Goal: Information Seeking & Learning: Learn about a topic

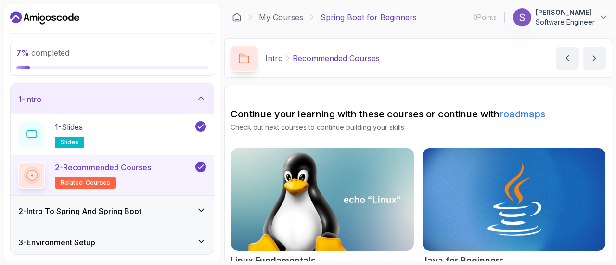
click at [200, 209] on icon at bounding box center [201, 211] width 10 height 10
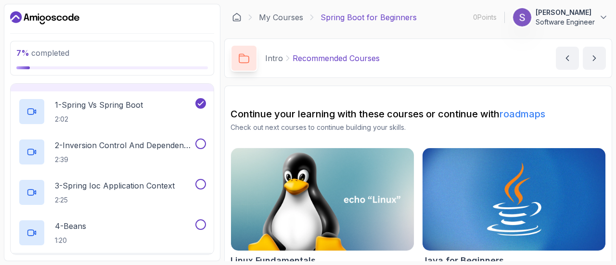
scroll to position [55, 0]
click at [197, 150] on button "2 - Inversion Control And Dependency Injection 2:39" at bounding box center [112, 151] width 188 height 27
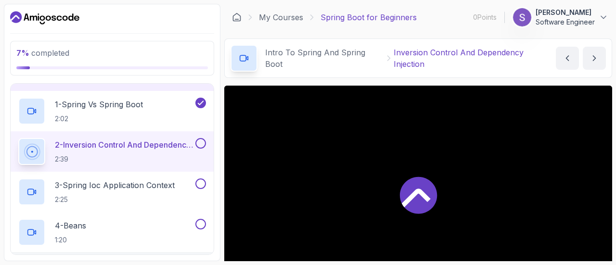
click at [201, 143] on button at bounding box center [200, 143] width 11 height 11
click at [198, 140] on button at bounding box center [200, 143] width 11 height 11
click at [132, 189] on p "3 - Spring Ioc Application Context" at bounding box center [115, 186] width 120 height 12
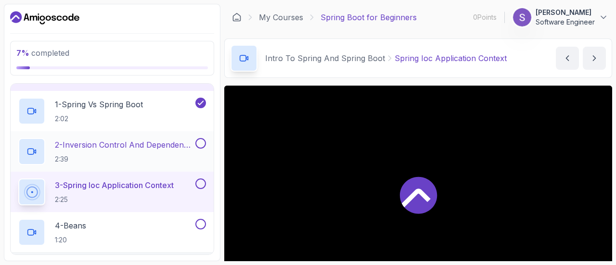
click at [203, 141] on button at bounding box center [200, 143] width 11 height 11
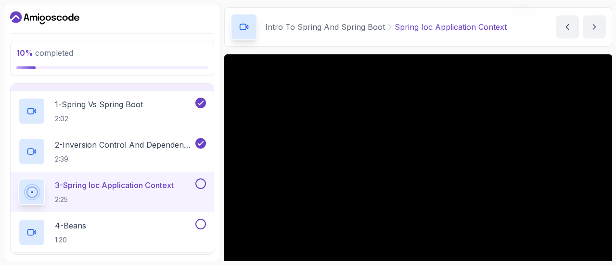
scroll to position [32, 0]
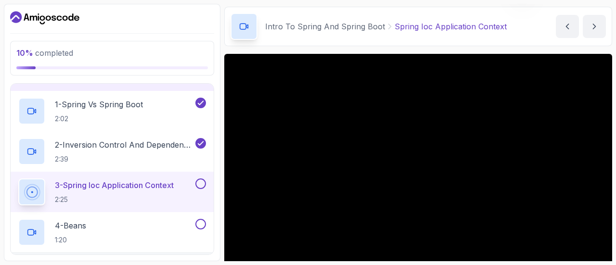
click at [167, 196] on p "2:25" at bounding box center [114, 200] width 119 height 10
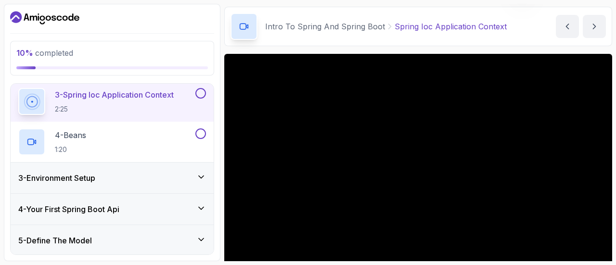
scroll to position [155, 0]
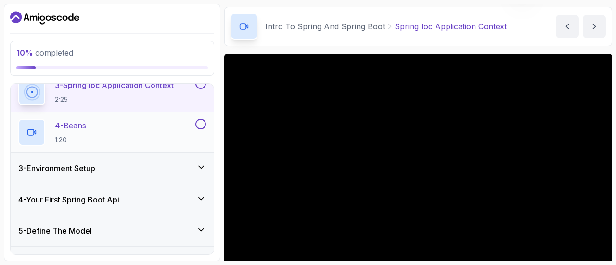
click at [83, 149] on div "4 - Beans 1:20" at bounding box center [112, 132] width 203 height 40
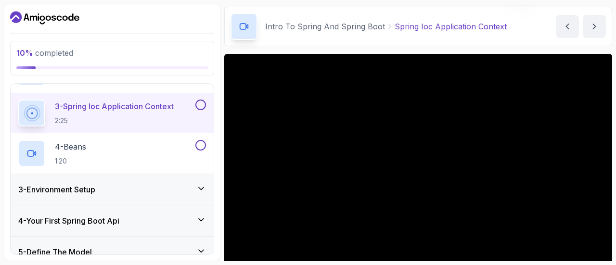
click at [91, 121] on p "2:25" at bounding box center [114, 121] width 119 height 10
click at [153, 103] on p "3 - Spring Ioc Application Context" at bounding box center [114, 107] width 119 height 12
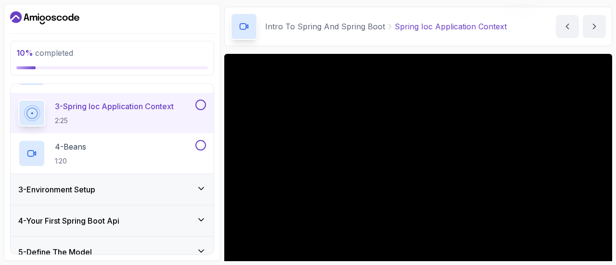
click at [153, 103] on p "3 - Spring Ioc Application Context" at bounding box center [114, 107] width 119 height 12
drag, startPoint x: 153, startPoint y: 103, endPoint x: 106, endPoint y: 110, distance: 47.3
click at [106, 110] on p "3 - Spring Ioc Application Context" at bounding box center [114, 107] width 119 height 12
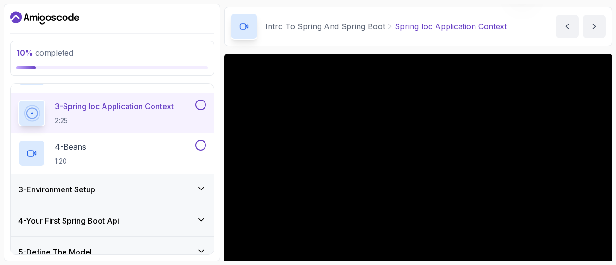
click at [106, 110] on p "3 - Spring Ioc Application Context" at bounding box center [114, 107] width 119 height 12
drag, startPoint x: 106, startPoint y: 110, endPoint x: 155, endPoint y: 224, distance: 123.8
click at [155, 224] on div "1 - Intro 2 - Intro To Spring And Spring Boot 1 - Spring Vs Spring Boot 2:02 2 …" at bounding box center [112, 169] width 203 height 171
